Goal: Task Accomplishment & Management: Complete application form

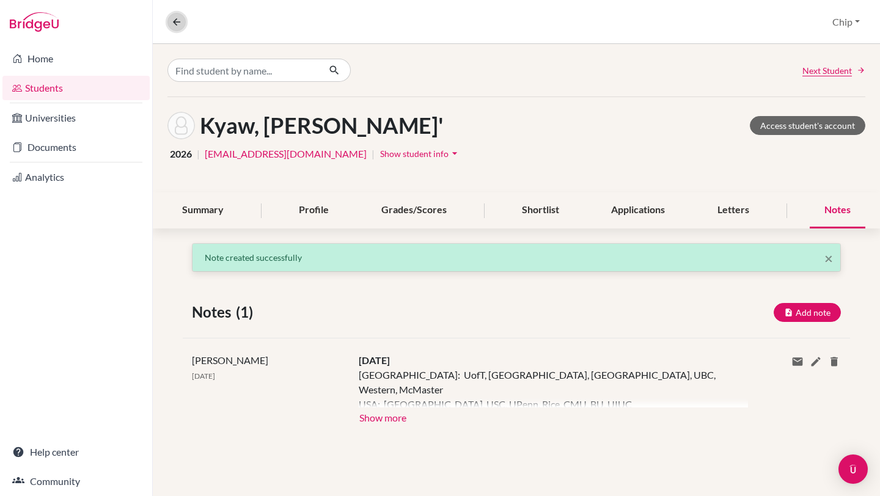
click at [177, 21] on icon at bounding box center [176, 21] width 11 height 11
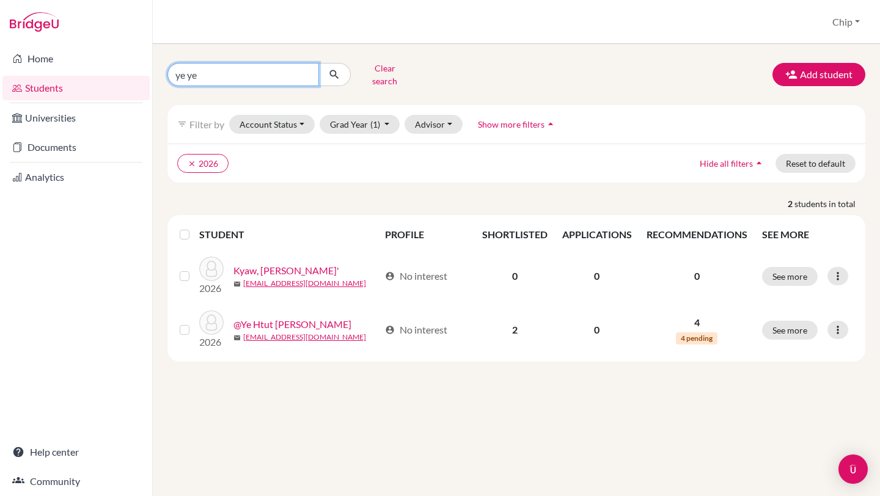
click at [213, 73] on input "ye ye" at bounding box center [243, 74] width 152 height 23
type input "y"
type input "[PERSON_NAME]"
click at [341, 67] on button "submit" at bounding box center [334, 74] width 32 height 23
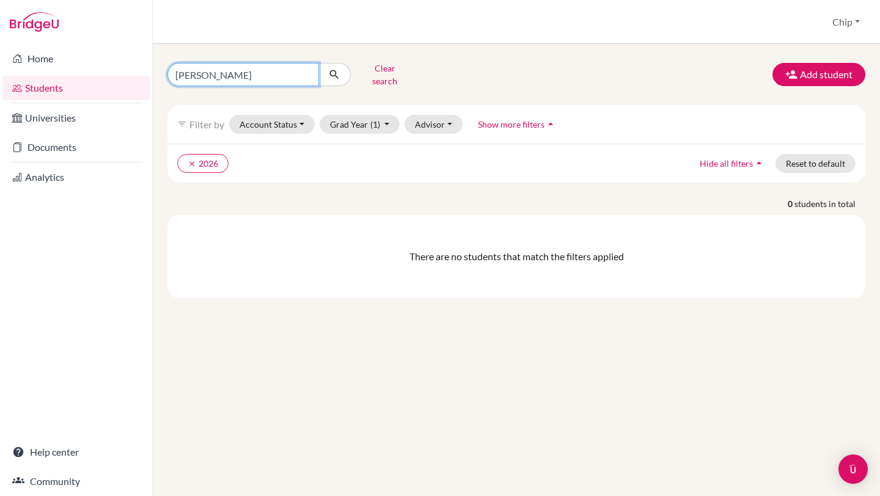
click at [208, 67] on input "[PERSON_NAME]" at bounding box center [243, 74] width 152 height 23
type input "j"
type input "khant"
click at [334, 69] on icon "submit" at bounding box center [334, 74] width 12 height 12
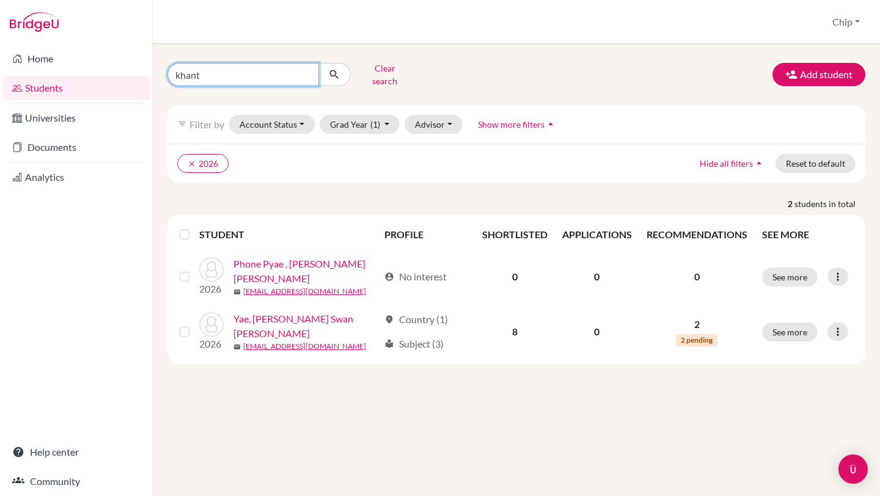
drag, startPoint x: 213, startPoint y: 71, endPoint x: 169, endPoint y: 62, distance: 44.9
click at [166, 62] on div "khant Clear search" at bounding box center [277, 75] width 239 height 32
click at [447, 115] on button "Advisor" at bounding box center [433, 124] width 58 height 19
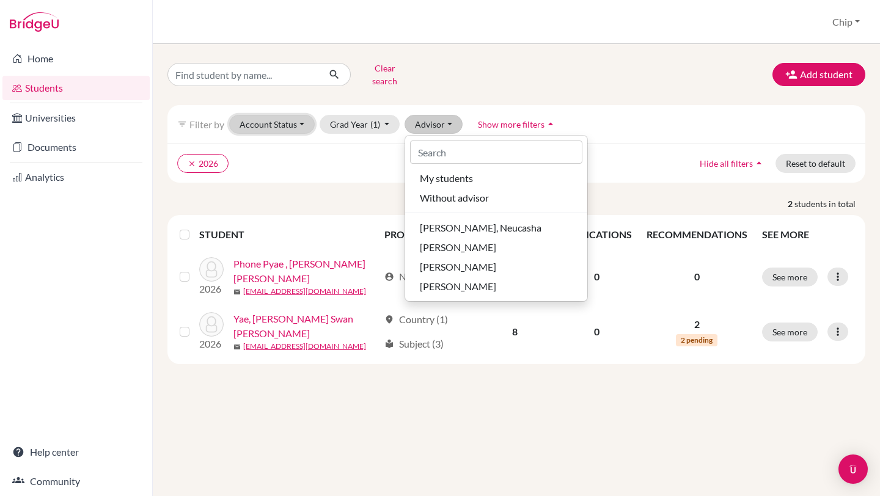
click at [300, 115] on button "Account Status" at bounding box center [272, 124] width 86 height 19
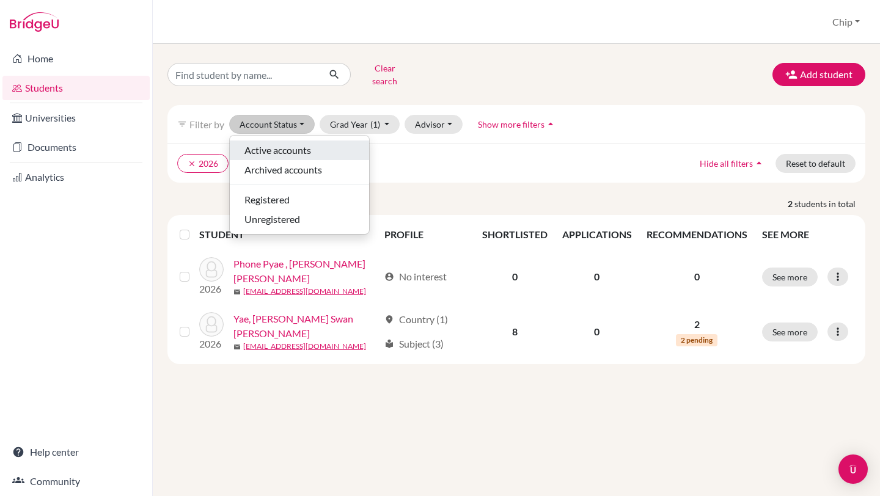
click at [285, 145] on span "Active accounts" at bounding box center [277, 150] width 67 height 15
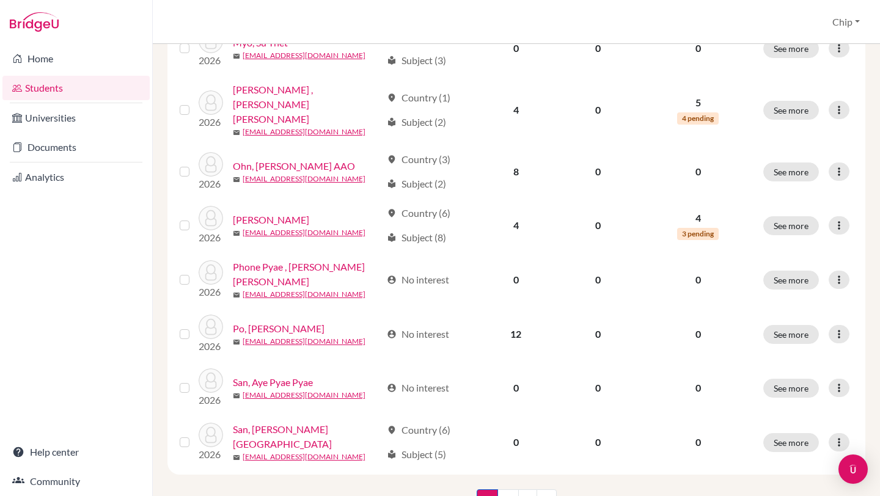
scroll to position [904, 0]
click at [503, 490] on link "2" at bounding box center [507, 501] width 21 height 23
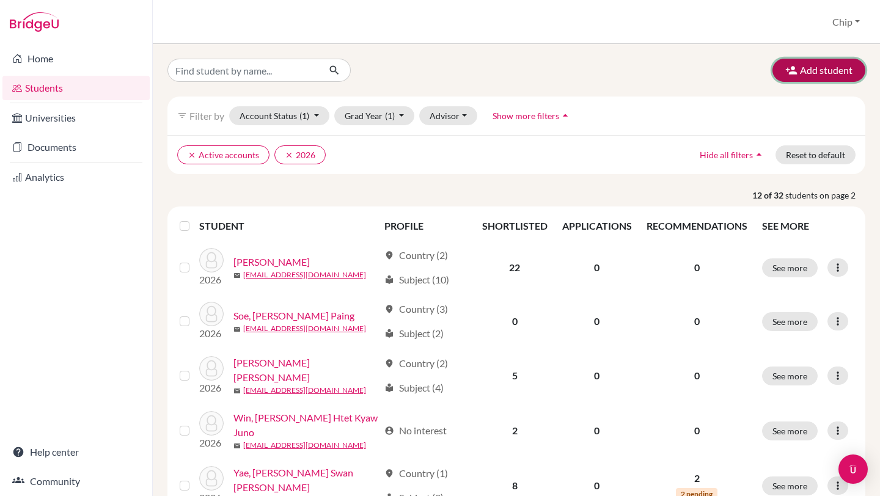
click at [785, 59] on button "Add student" at bounding box center [818, 70] width 93 height 23
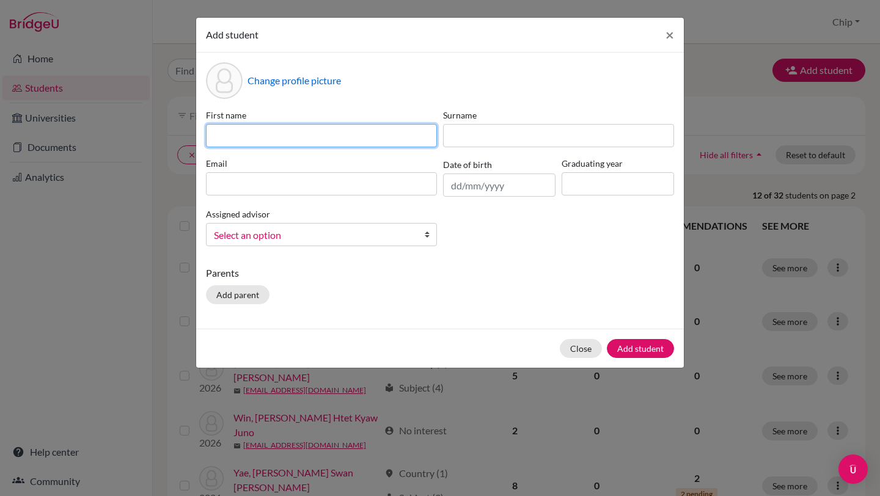
click at [241, 138] on input at bounding box center [321, 135] width 231 height 23
type input "[PERSON_NAME]"
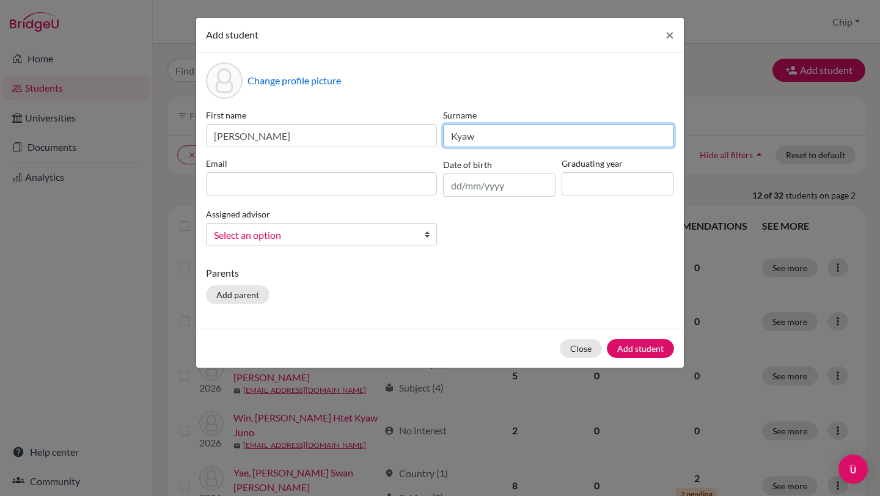
type input "Kyaw"
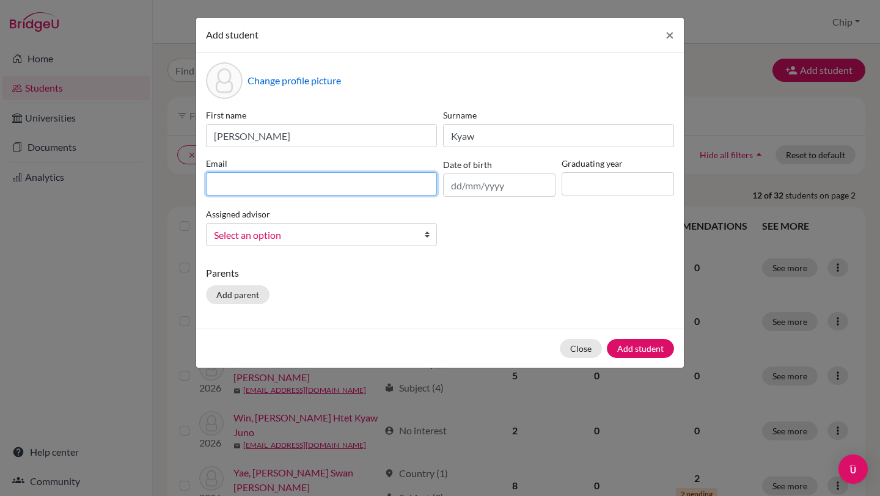
click at [234, 180] on input at bounding box center [321, 183] width 231 height 23
type input "[EMAIL_ADDRESS][DOMAIN_NAME]"
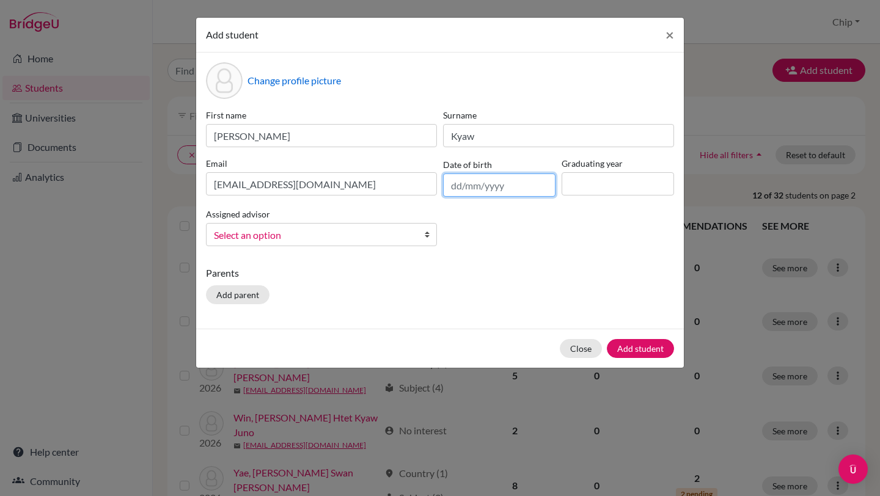
click at [467, 184] on input "text" at bounding box center [499, 184] width 112 height 23
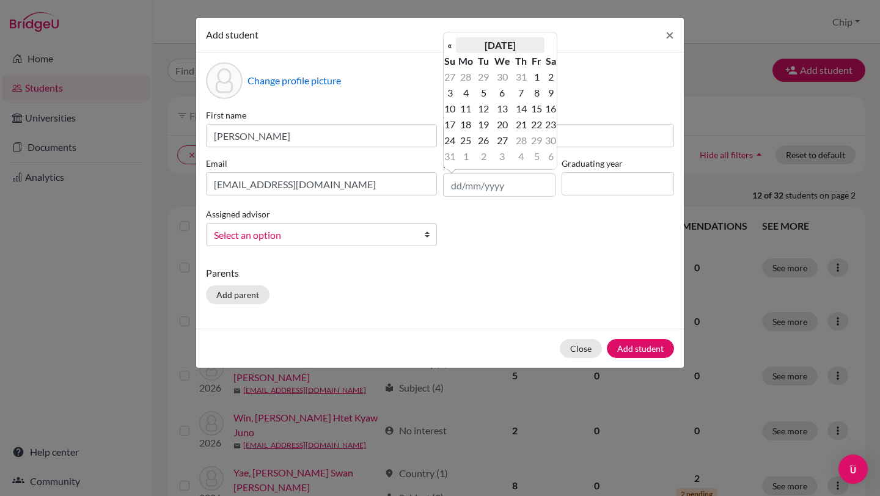
click at [501, 49] on th "[DATE]" at bounding box center [500, 45] width 89 height 16
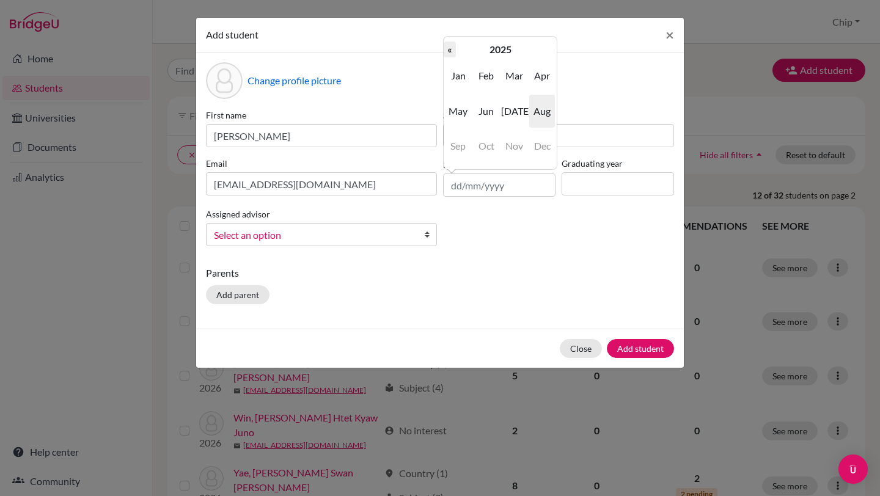
click at [452, 48] on th "«" at bounding box center [450, 50] width 12 height 16
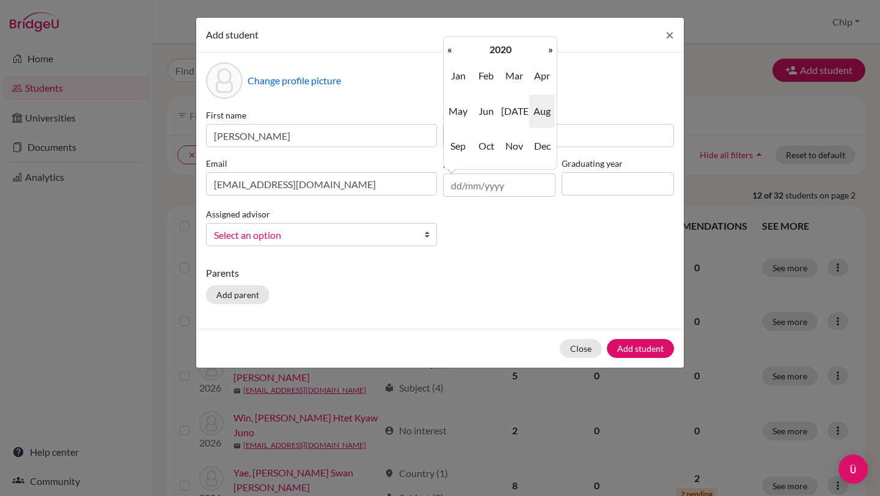
click at [452, 48] on th "«" at bounding box center [450, 50] width 12 height 16
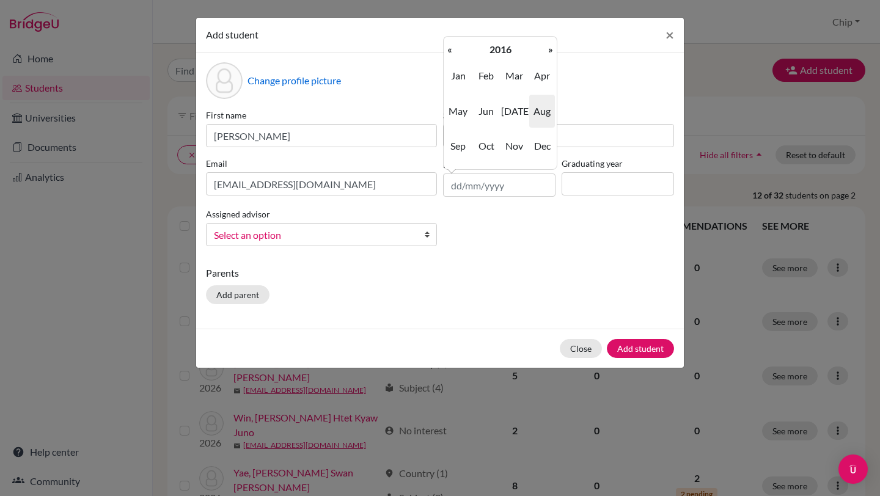
click at [452, 48] on th "«" at bounding box center [450, 50] width 12 height 16
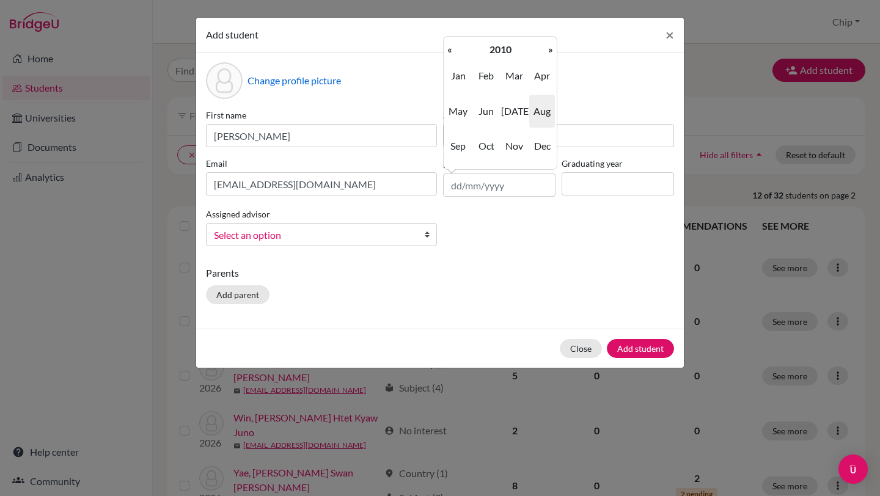
click at [452, 48] on th "«" at bounding box center [450, 50] width 12 height 16
click at [461, 109] on span "May" at bounding box center [458, 111] width 26 height 33
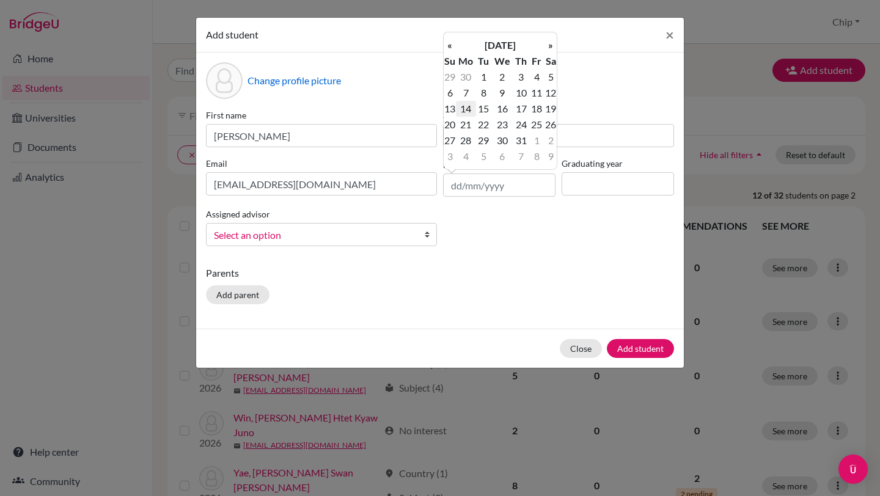
click at [464, 109] on td "14" at bounding box center [466, 109] width 20 height 16
type input "[DATE]"
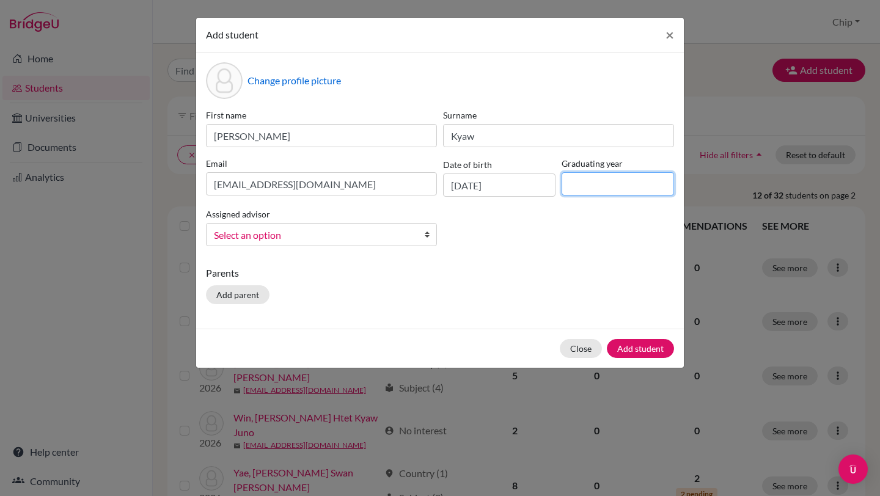
click at [580, 184] on input at bounding box center [617, 183] width 112 height 23
type input "2026"
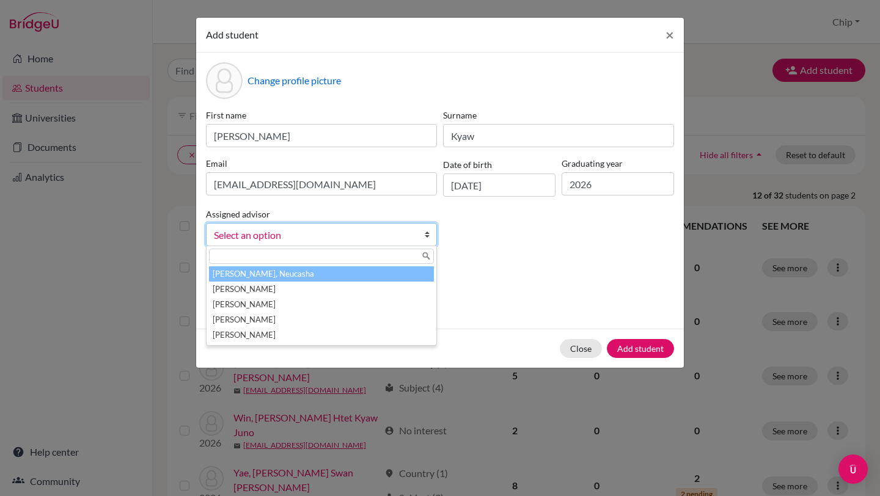
click at [303, 232] on span "Select an option" at bounding box center [313, 235] width 199 height 16
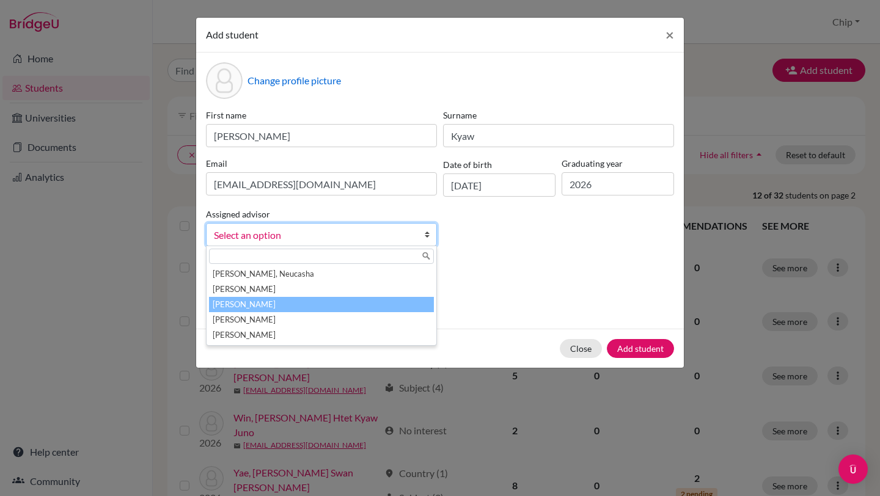
click at [285, 305] on li "[PERSON_NAME]" at bounding box center [321, 304] width 225 height 15
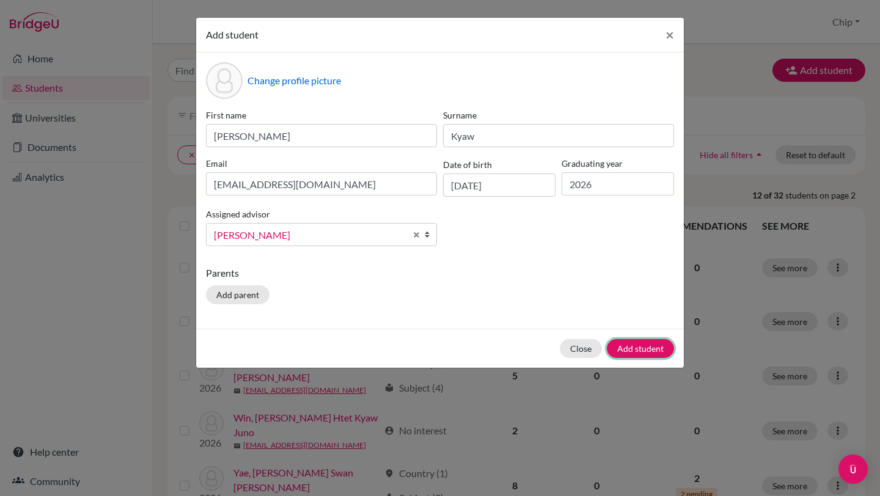
click at [634, 345] on button "Add student" at bounding box center [640, 348] width 67 height 19
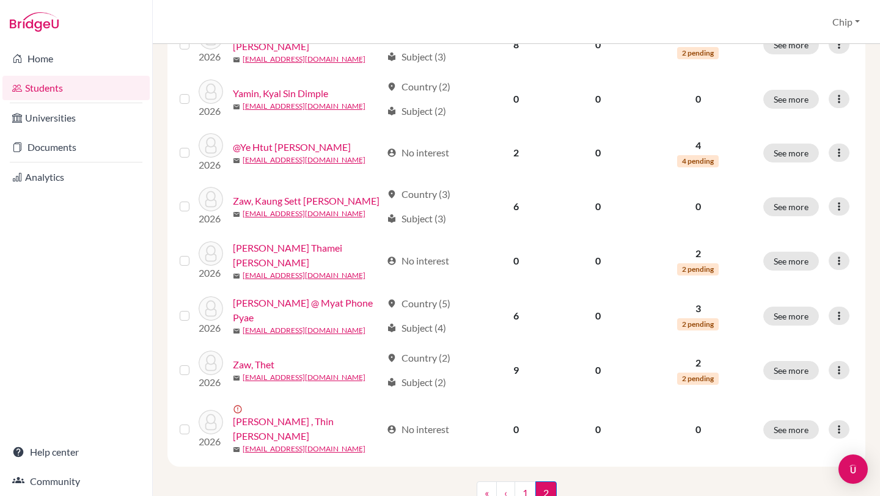
scroll to position [546, 0]
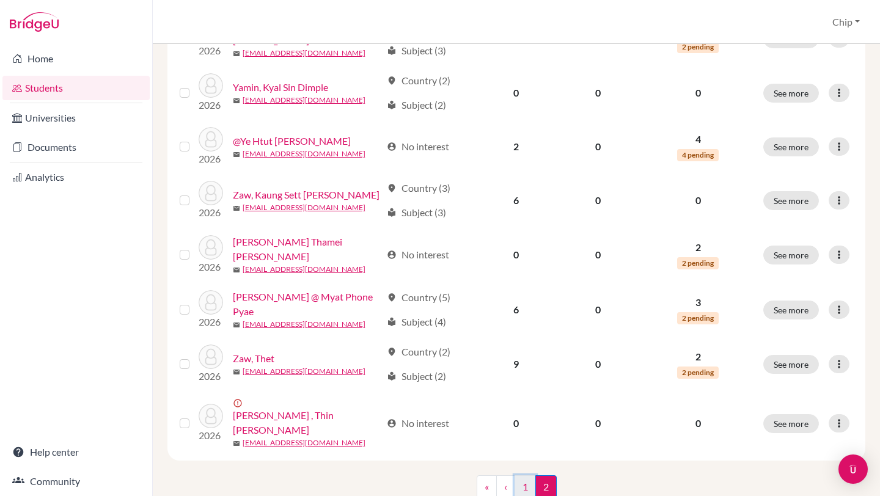
click at [522, 475] on link "1" at bounding box center [524, 486] width 21 height 23
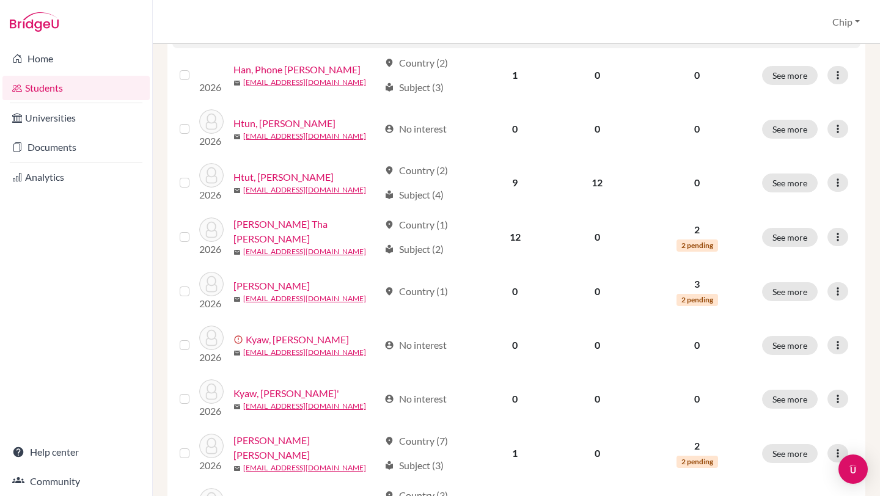
scroll to position [304, 0]
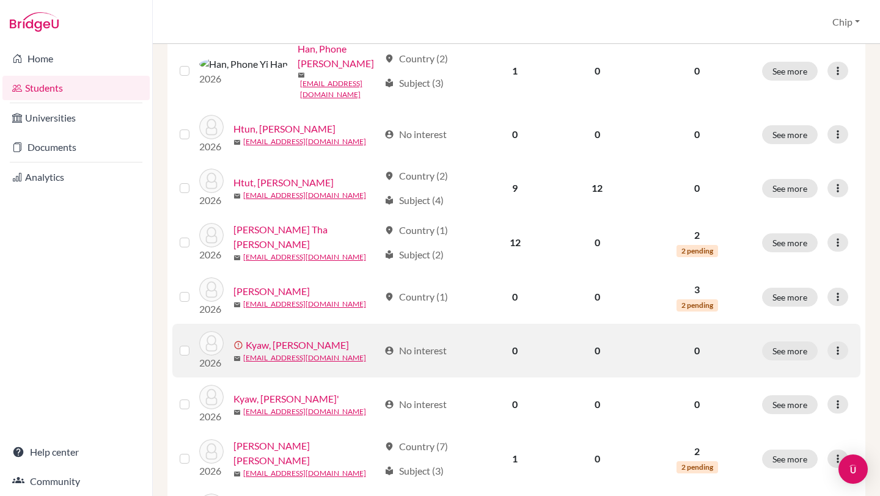
click at [290, 338] on link "Kyaw, [PERSON_NAME]" at bounding box center [297, 345] width 103 height 15
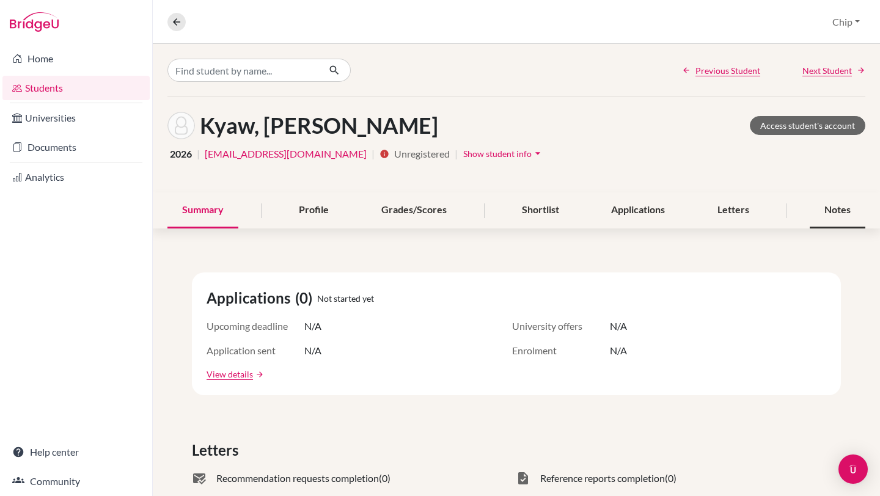
click at [828, 212] on div "Notes" at bounding box center [837, 210] width 56 height 36
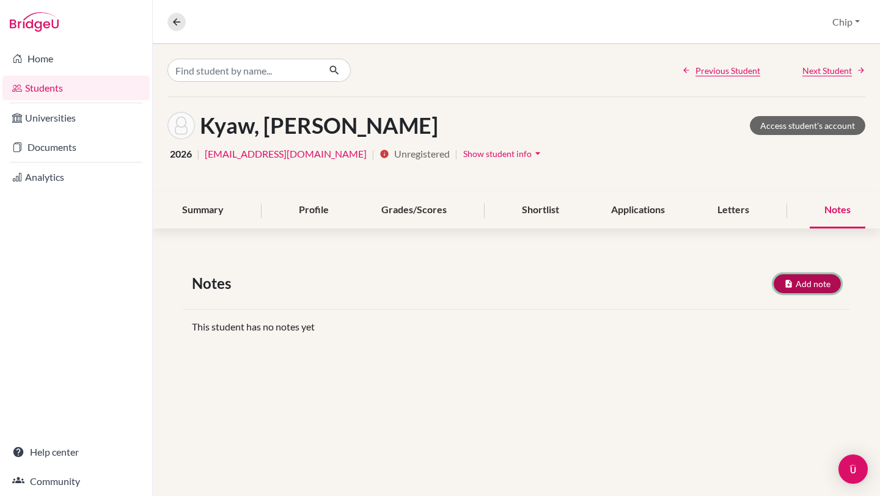
click at [806, 280] on button "Add note" at bounding box center [806, 283] width 67 height 19
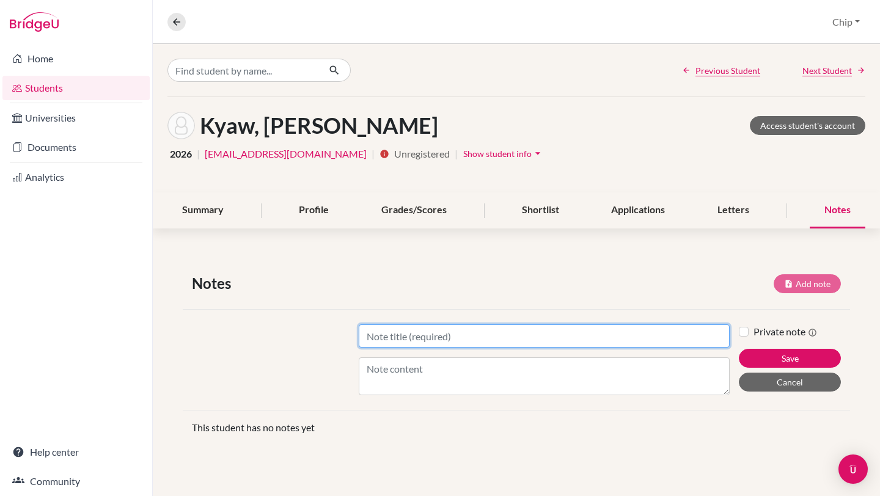
click at [480, 331] on input "Title" at bounding box center [544, 335] width 371 height 23
type input "[DATE]"
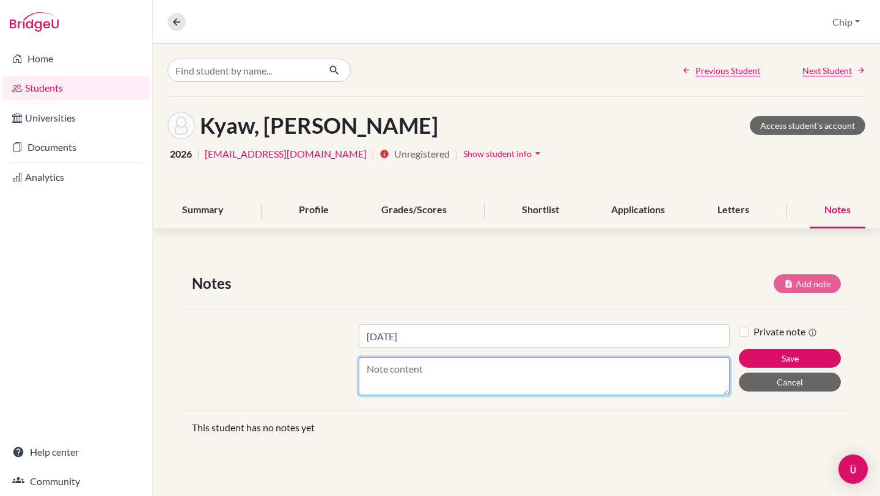
click at [453, 377] on textarea "Content" at bounding box center [544, 376] width 371 height 38
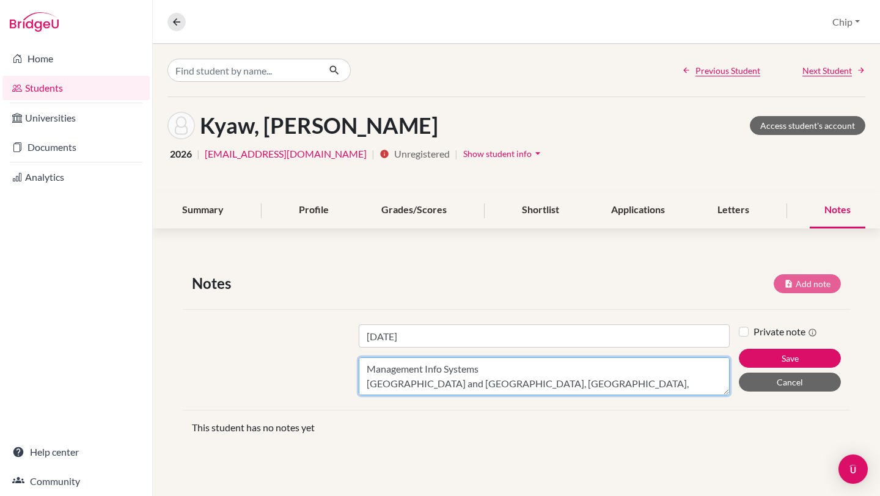
scroll to position [9, 0]
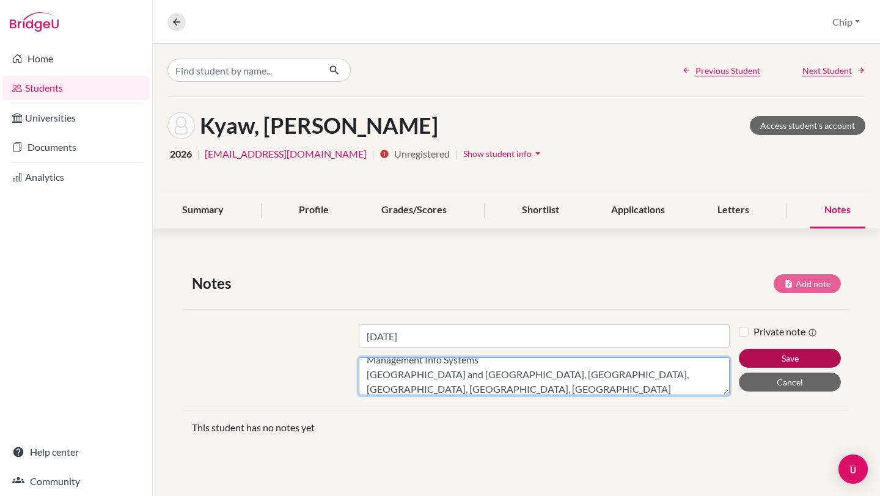
type textarea "Management Info Systems [GEOGRAPHIC_DATA] and [GEOGRAPHIC_DATA], [GEOGRAPHIC_DA…"
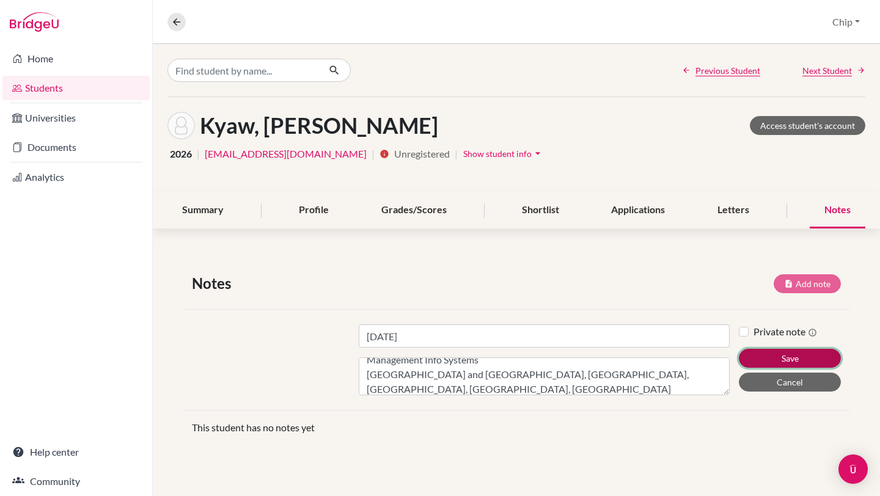
click at [780, 356] on button "Save" at bounding box center [790, 358] width 102 height 19
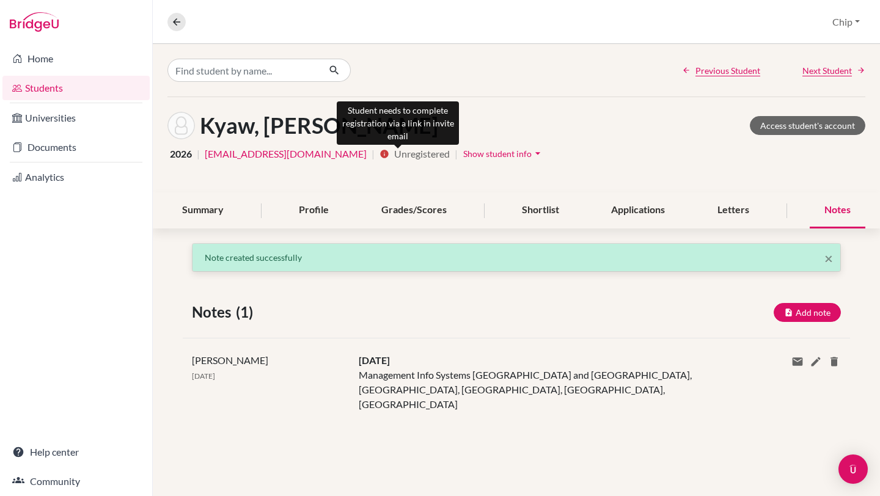
click at [389, 153] on icon "info" at bounding box center [384, 154] width 10 height 10
click at [389, 156] on icon "info" at bounding box center [384, 154] width 10 height 10
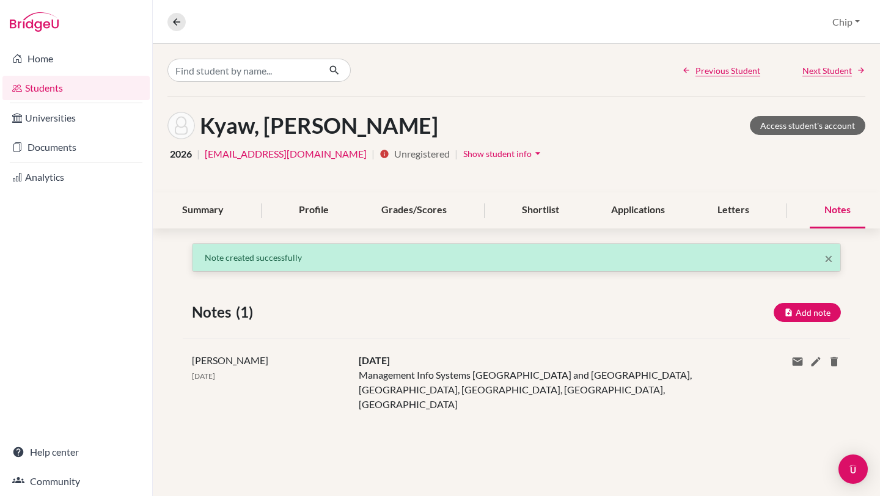
click at [264, 155] on link "[EMAIL_ADDRESS][DOMAIN_NAME]" at bounding box center [286, 154] width 162 height 15
click at [783, 130] on link "Access student's account" at bounding box center [807, 125] width 115 height 19
